Goal: Information Seeking & Learning: Learn about a topic

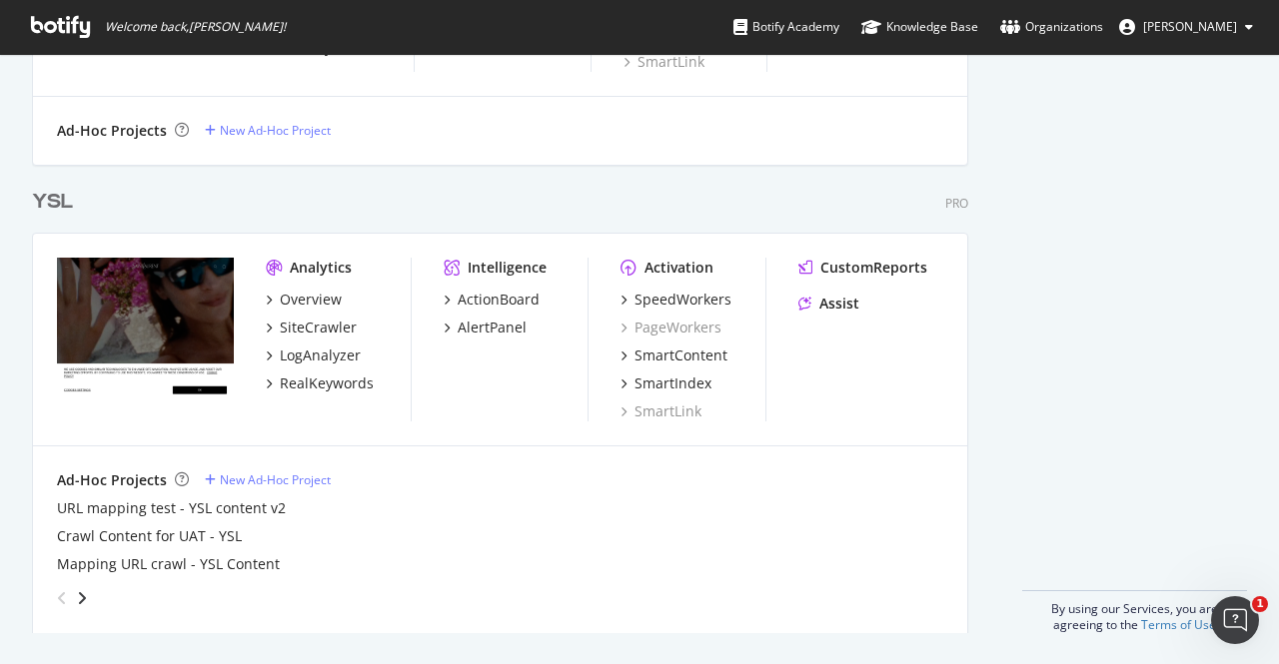
click at [48, 205] on div "YSL" at bounding box center [52, 202] width 41 height 29
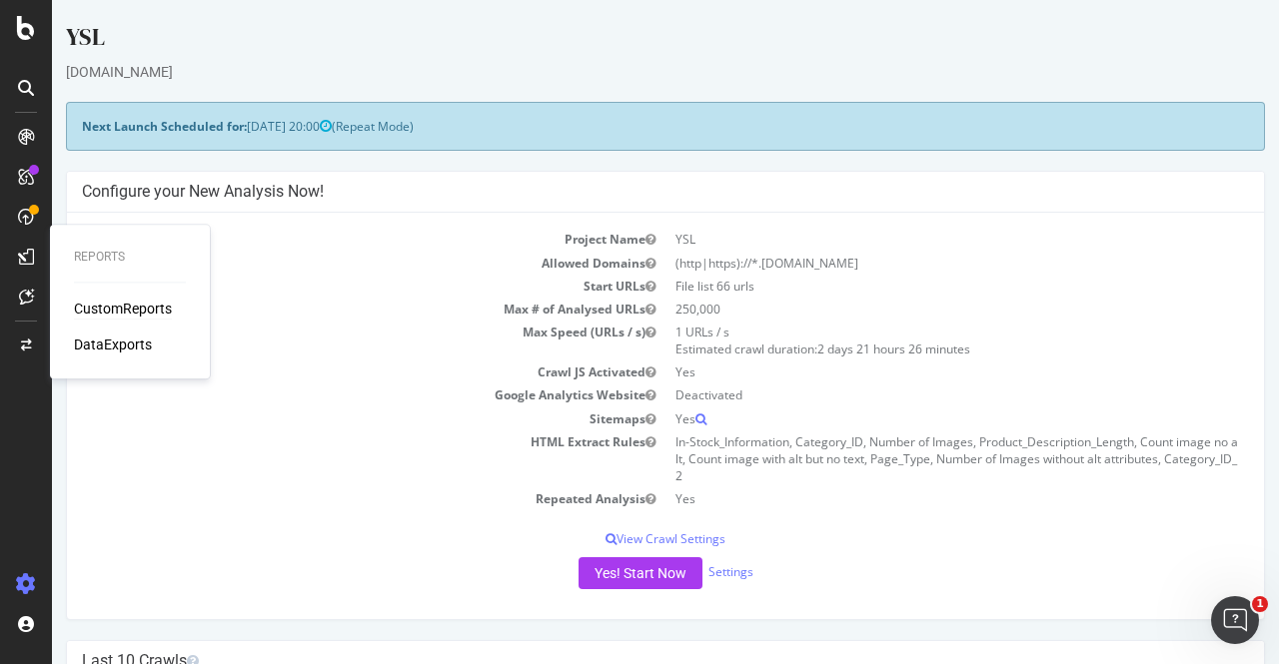
click at [127, 309] on div "CustomReports" at bounding box center [123, 309] width 98 height 20
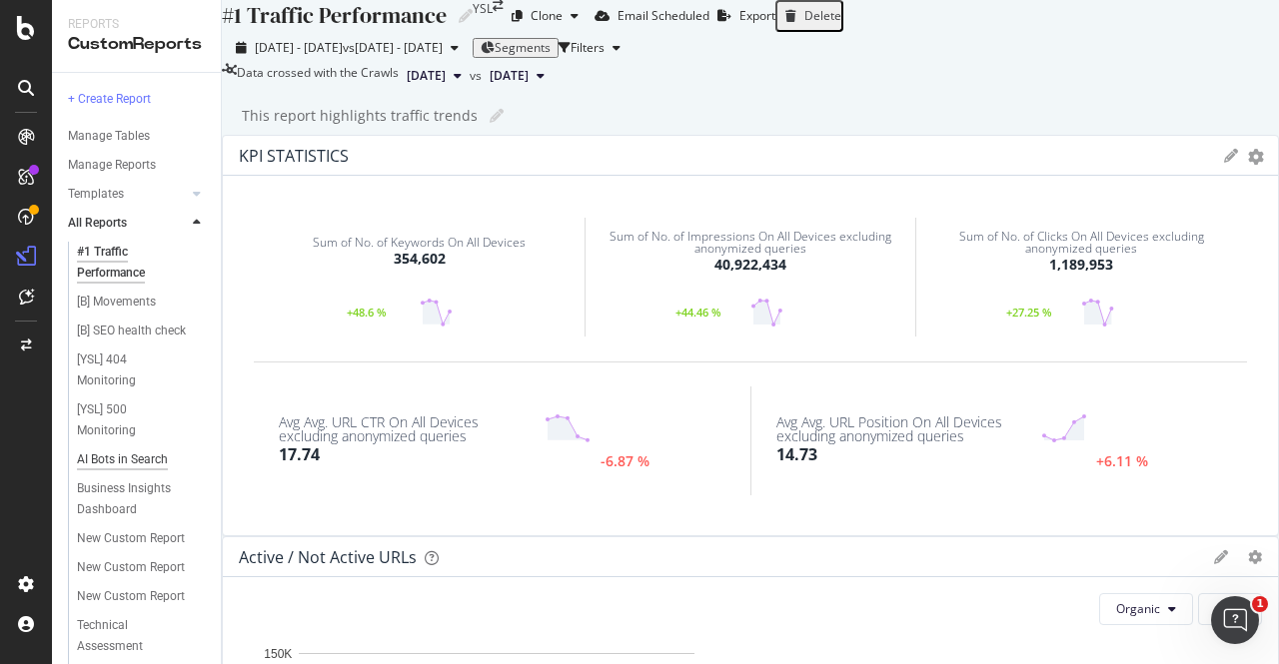
click at [128, 471] on div "AI Bots in Search" at bounding box center [122, 460] width 91 height 21
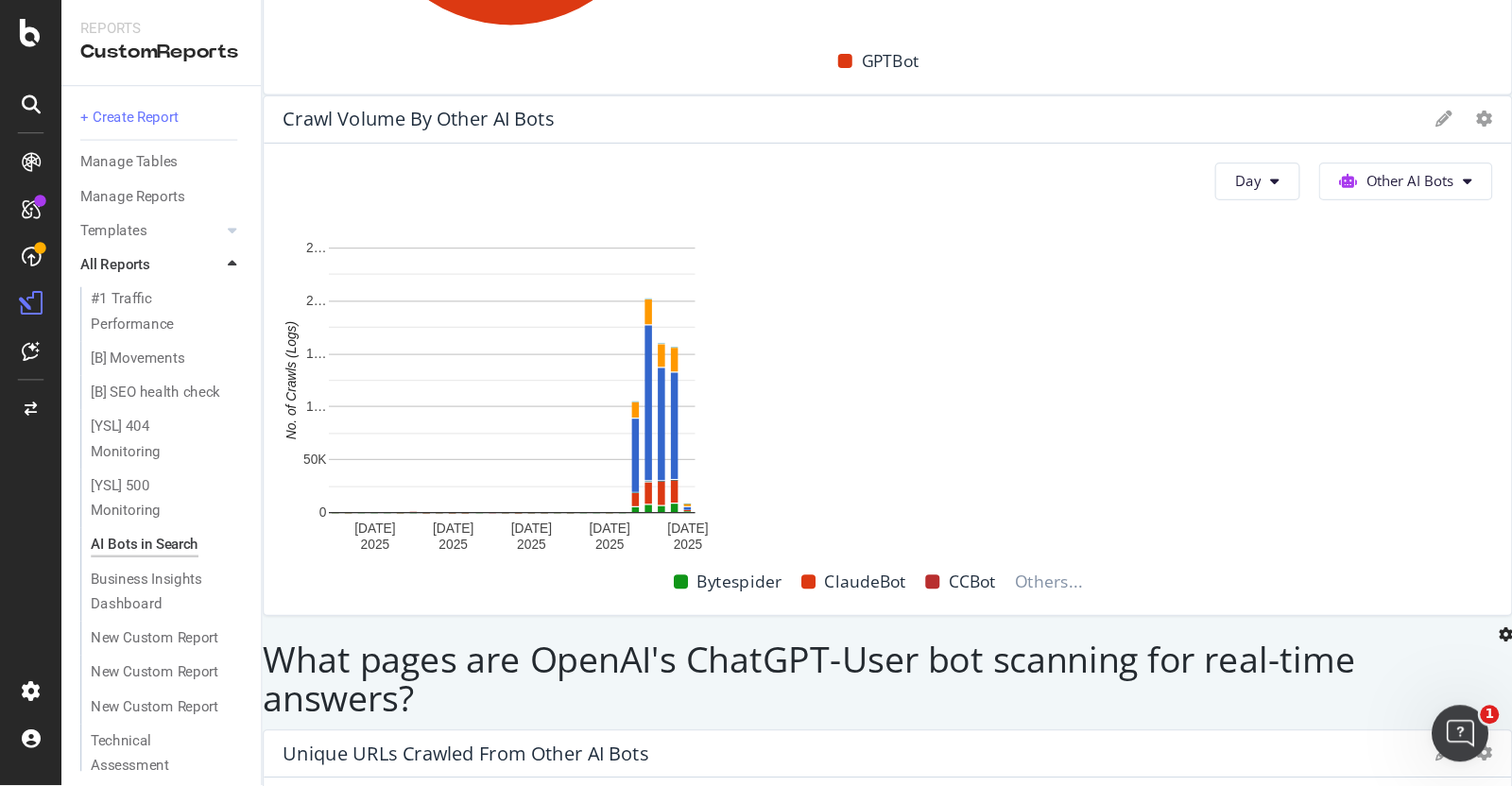
scroll to position [1152, 0]
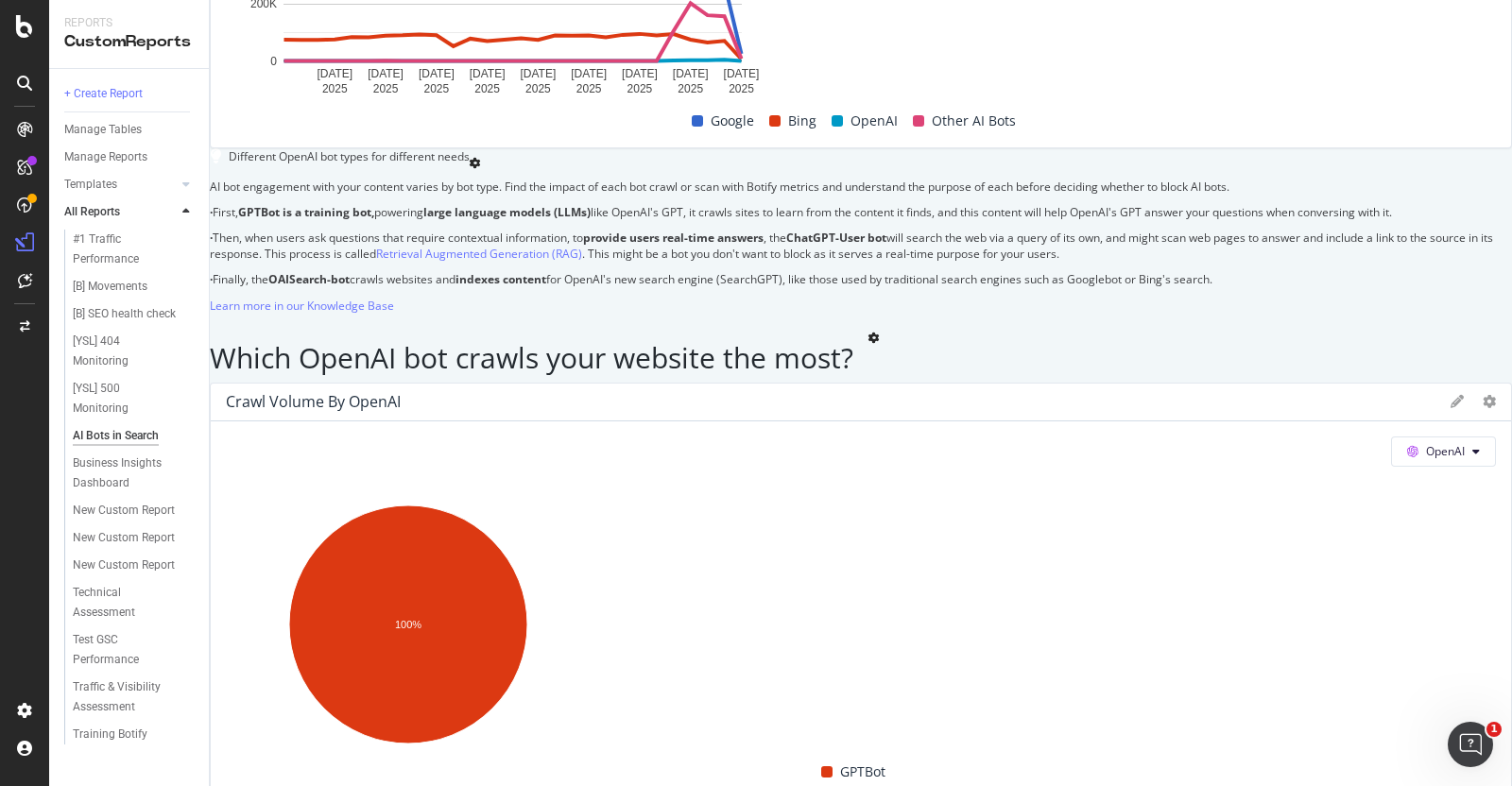
drag, startPoint x: 1156, startPoint y: 1, endPoint x: 912, endPoint y: 152, distance: 286.9
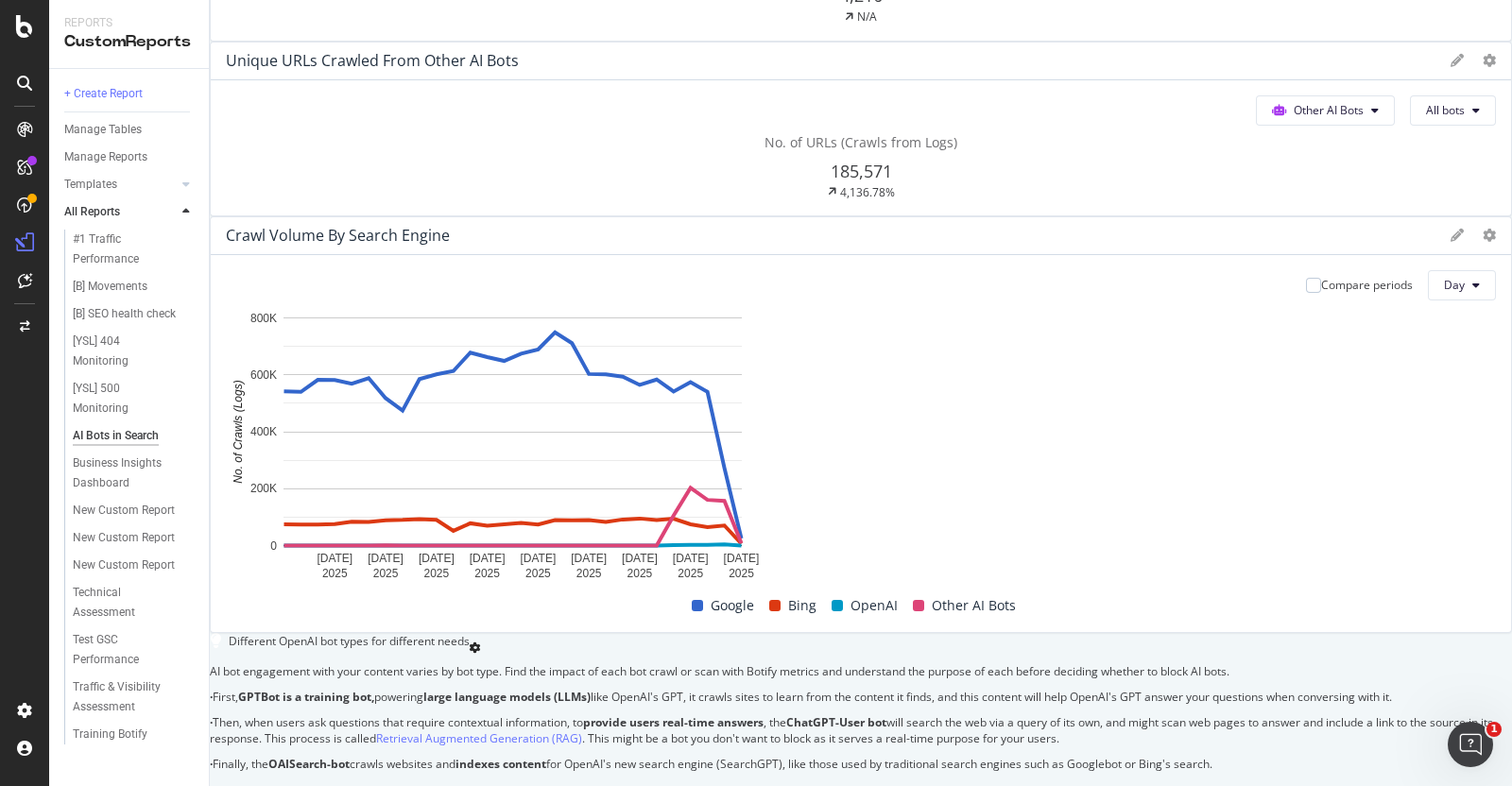
scroll to position [0, 0]
